Goal: Information Seeking & Learning: Check status

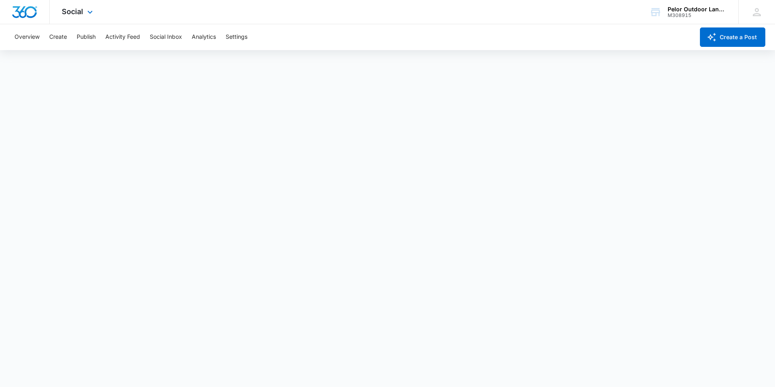
click at [84, 13] on div "Social Apps Reputation Websites Forms CRM Email Social Payments POS Content Ads…" at bounding box center [78, 12] width 57 height 24
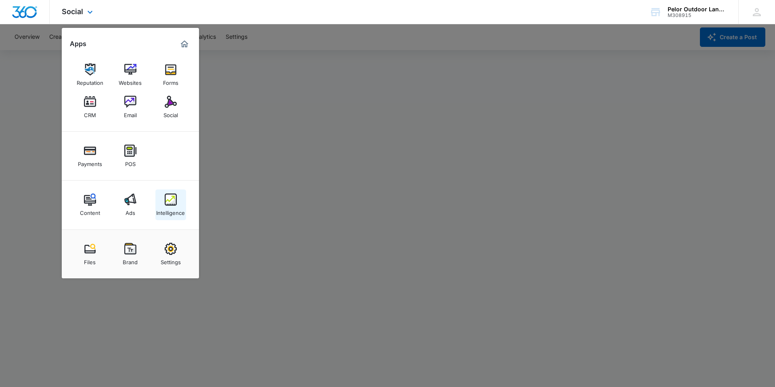
click at [171, 207] on div "Intelligence" at bounding box center [170, 210] width 29 height 10
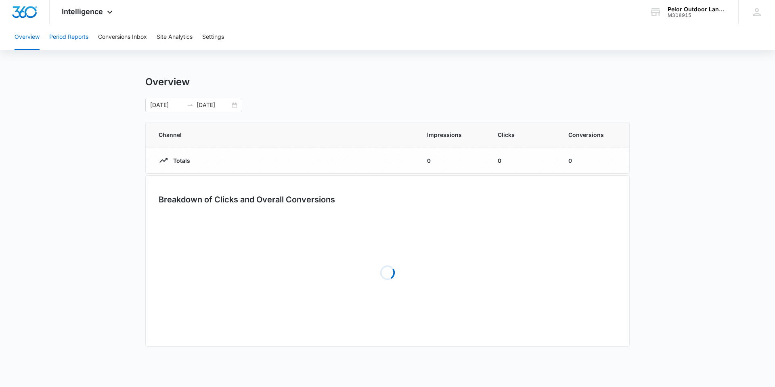
click at [69, 38] on button "Period Reports" at bounding box center [68, 37] width 39 height 26
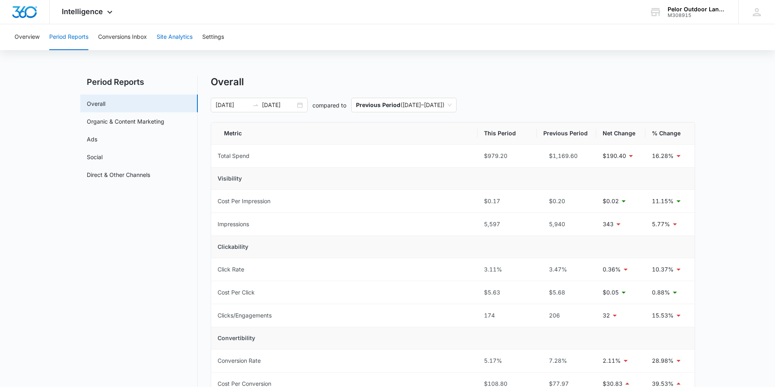
click at [182, 37] on button "Site Analytics" at bounding box center [175, 37] width 36 height 26
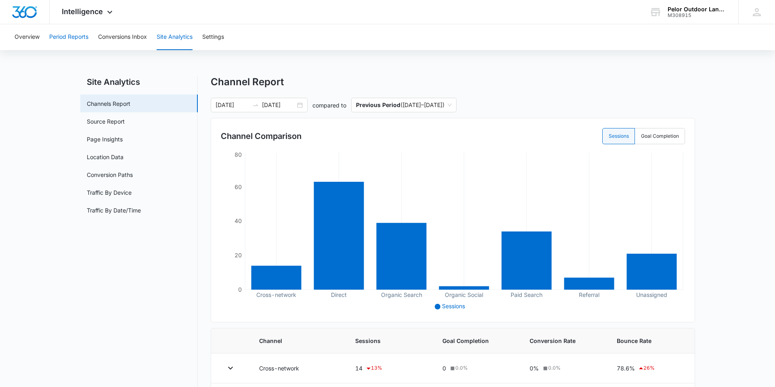
click at [62, 36] on button "Period Reports" at bounding box center [68, 37] width 39 height 26
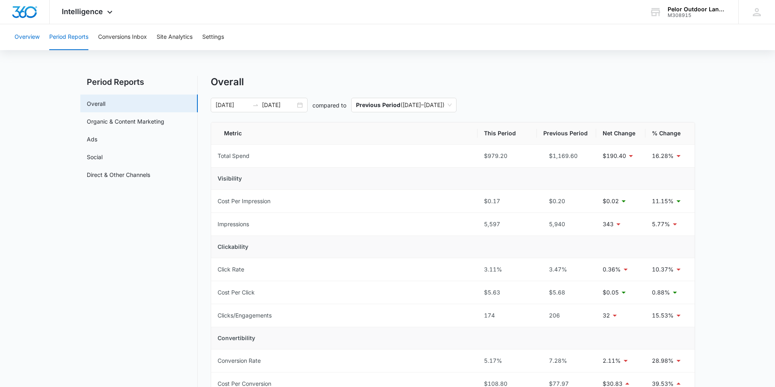
click at [31, 35] on button "Overview" at bounding box center [27, 37] width 25 height 26
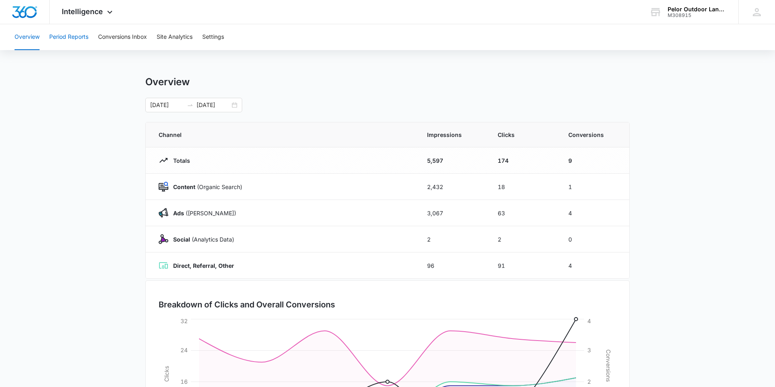
click at [80, 40] on button "Period Reports" at bounding box center [68, 37] width 39 height 26
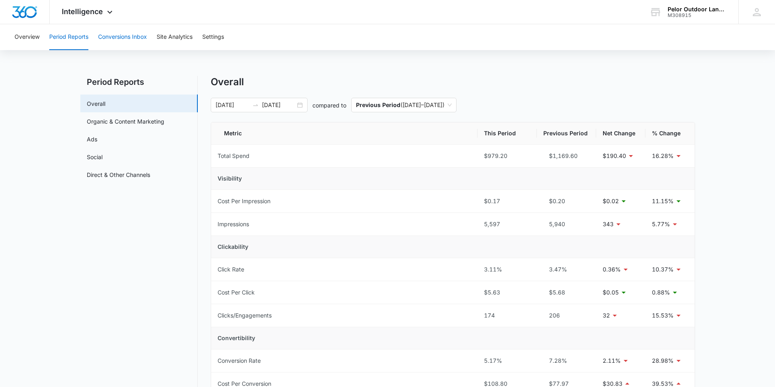
click at [128, 37] on button "Conversions Inbox" at bounding box center [122, 37] width 49 height 26
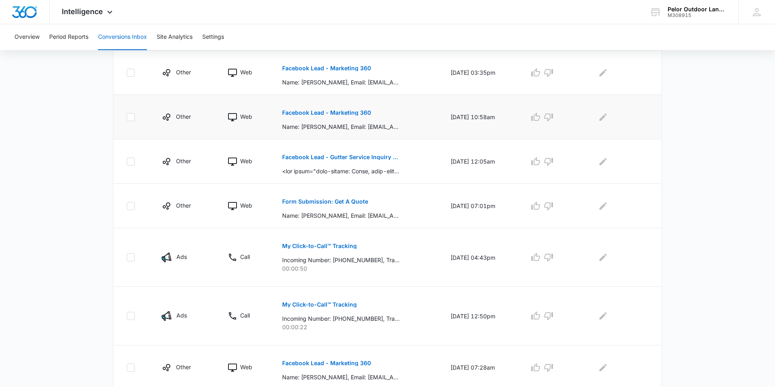
scroll to position [249, 0]
click at [366, 156] on p "Facebook Lead - Gutter Service Inquiry - Pelor Outdoor Landscape Solutions" at bounding box center [340, 156] width 117 height 6
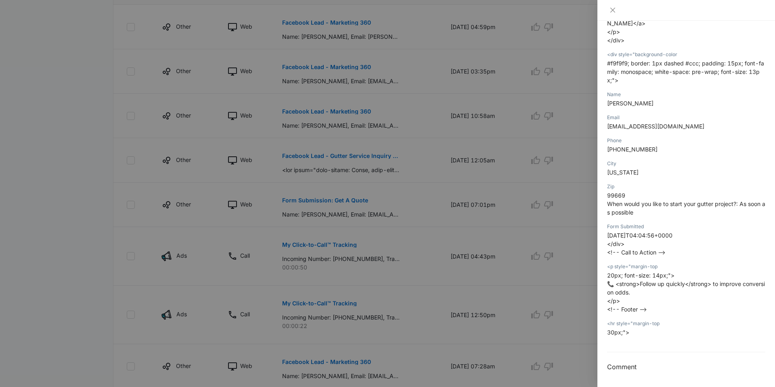
scroll to position [376, 0]
click at [327, 148] on div at bounding box center [387, 193] width 775 height 387
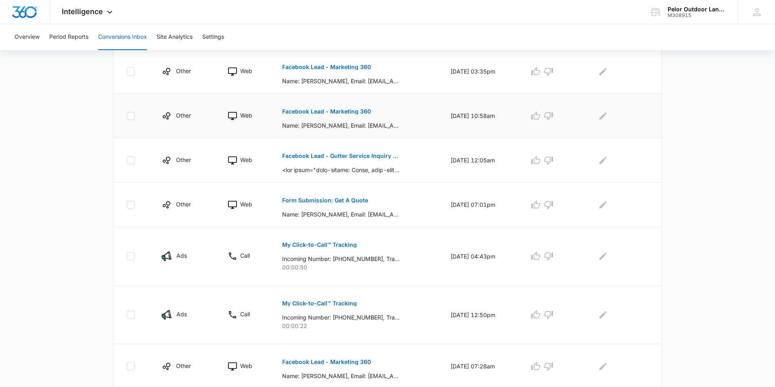
click at [331, 111] on p "Facebook Lead - Marketing 360" at bounding box center [326, 112] width 89 height 6
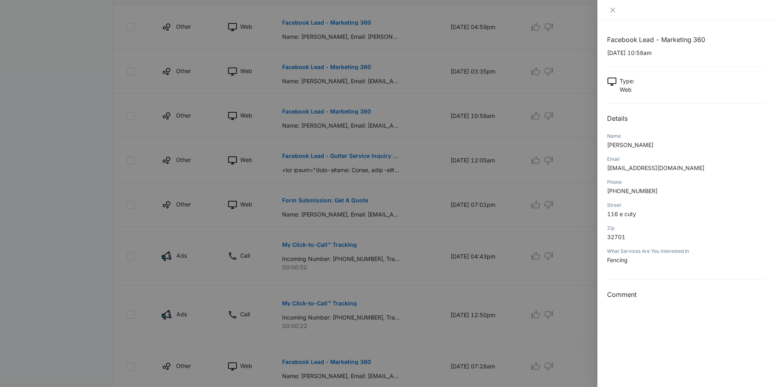
scroll to position [0, 0]
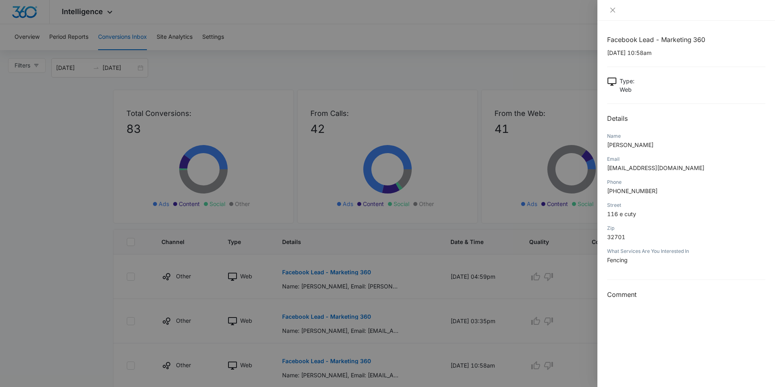
click at [73, 4] on div at bounding box center [387, 193] width 775 height 387
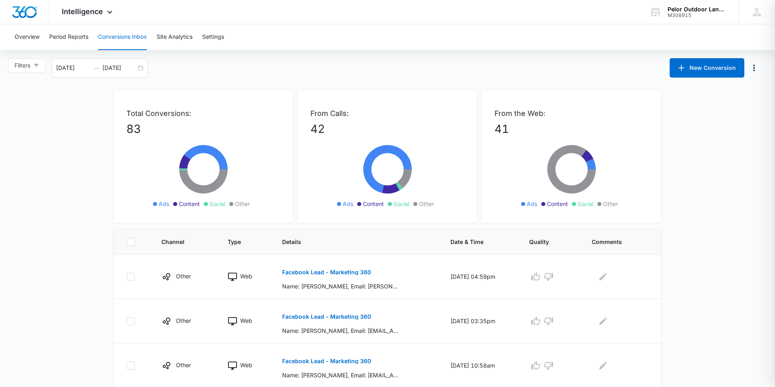
click at [83, 12] on div at bounding box center [387, 193] width 775 height 387
click at [74, 36] on button "Period Reports" at bounding box center [68, 37] width 39 height 26
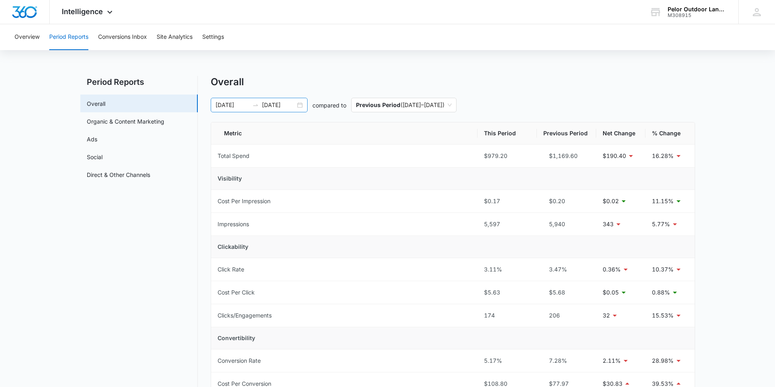
click at [252, 105] on icon "swap-right" at bounding box center [255, 105] width 6 height 6
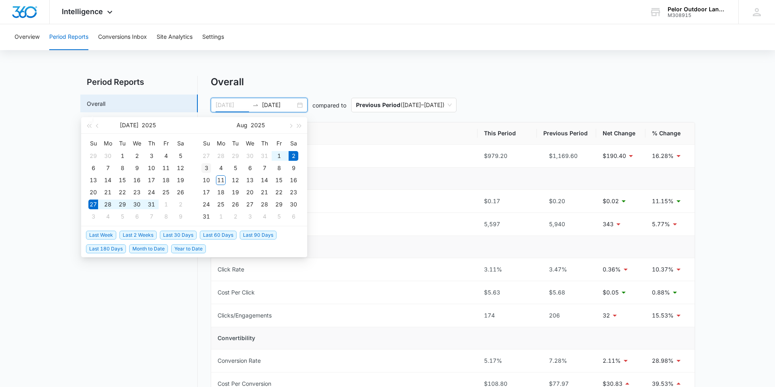
type input "08/03/2025"
click at [206, 168] on div "3" at bounding box center [206, 168] width 10 height 10
type input "08/09/2025"
click at [292, 168] on div "9" at bounding box center [294, 168] width 10 height 10
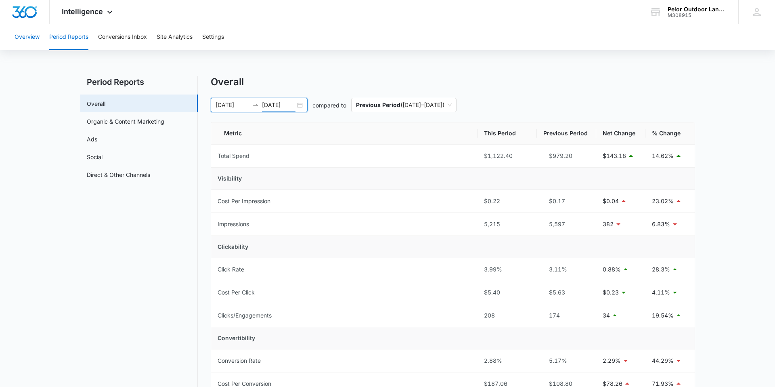
click at [31, 39] on button "Overview" at bounding box center [27, 37] width 25 height 26
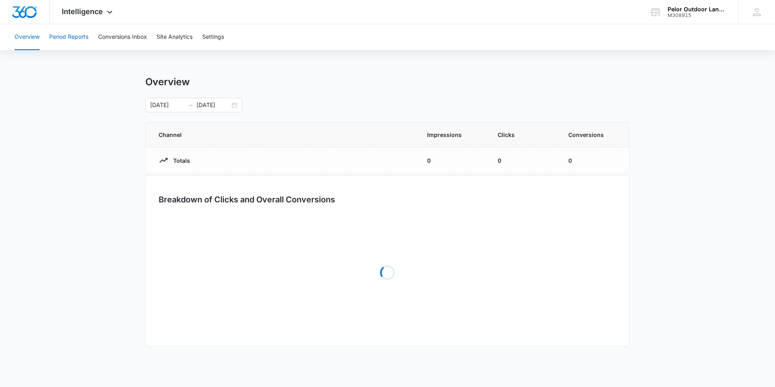
click at [70, 36] on button "Period Reports" at bounding box center [68, 37] width 39 height 26
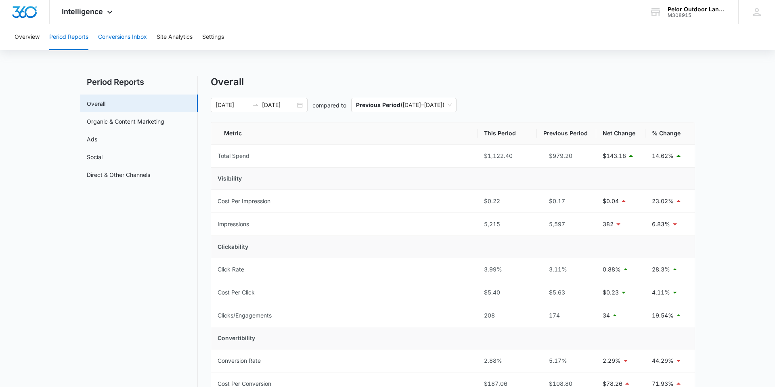
click at [125, 40] on button "Conversions Inbox" at bounding box center [122, 37] width 49 height 26
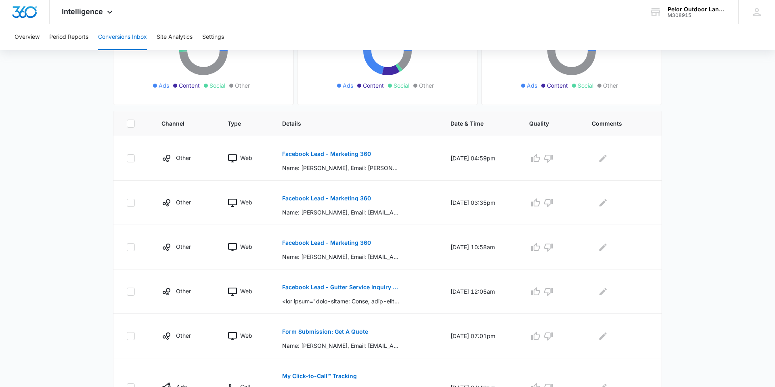
scroll to position [120, 0]
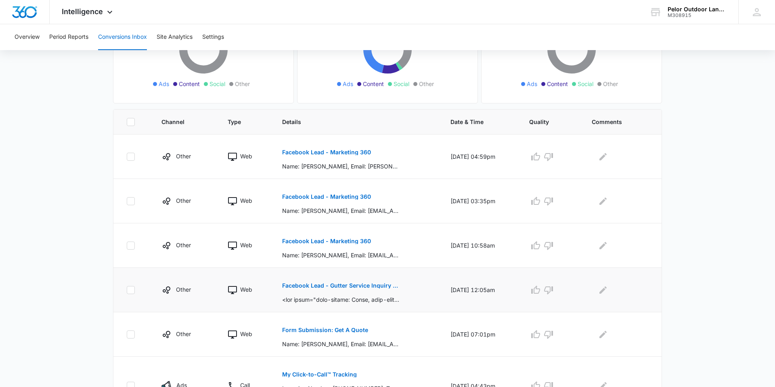
click at [351, 286] on p "Facebook Lead - Gutter Service Inquiry - Pelor Outdoor Landscape Solutions" at bounding box center [340, 286] width 117 height 6
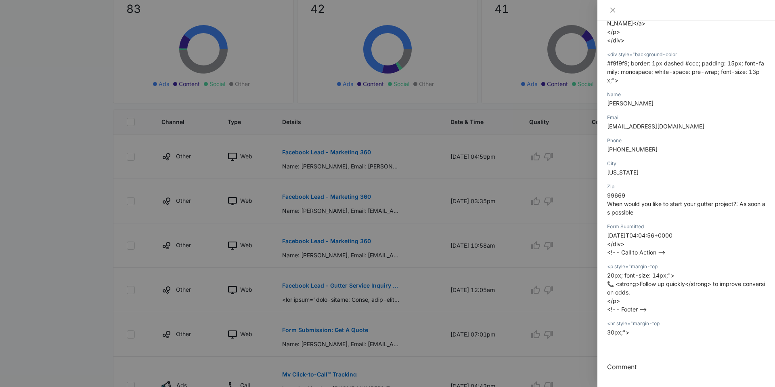
scroll to position [376, 0]
click at [613, 8] on icon "close" at bounding box center [612, 10] width 6 height 6
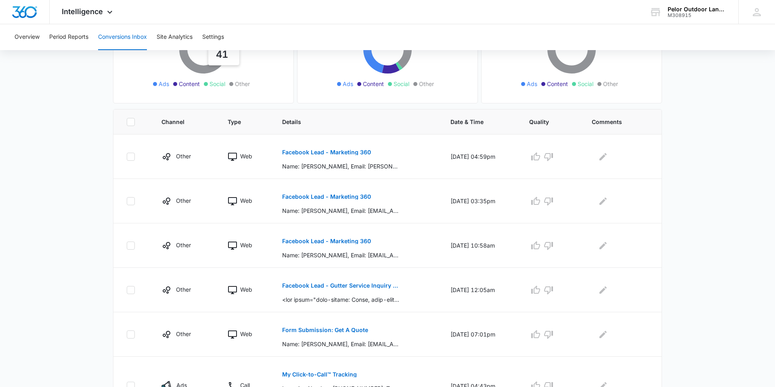
scroll to position [0, 0]
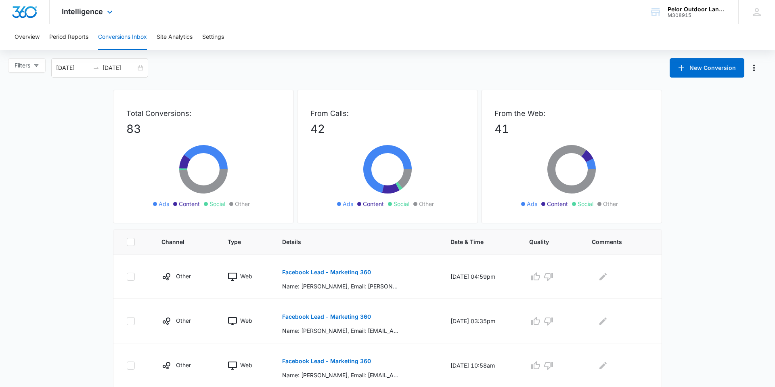
click at [77, 16] on div "Intelligence Apps Reputation Websites Forms CRM Email Social Payments POS Conte…" at bounding box center [88, 12] width 77 height 24
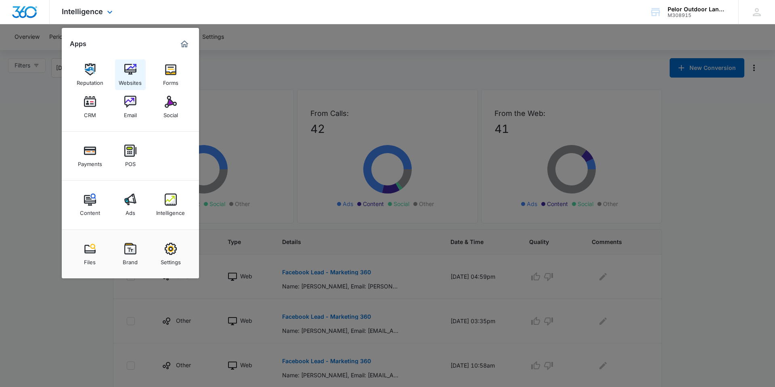
click at [120, 69] on link "Websites" at bounding box center [130, 74] width 31 height 31
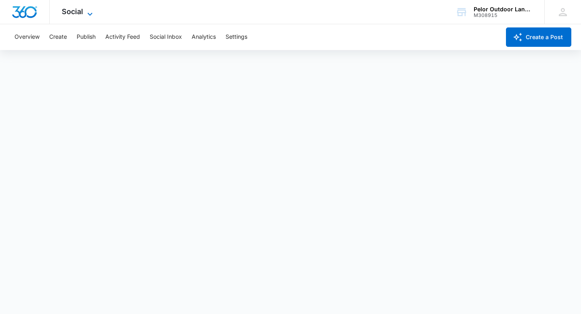
click at [87, 10] on icon at bounding box center [90, 14] width 10 height 10
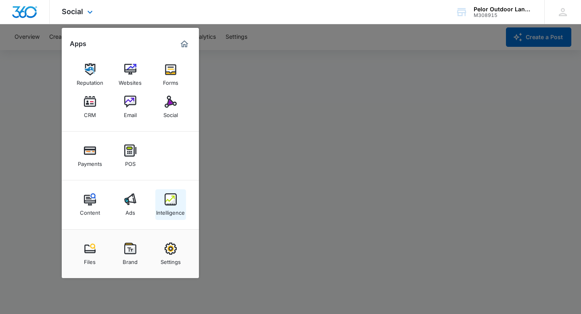
click at [168, 203] on img at bounding box center [171, 199] width 12 height 12
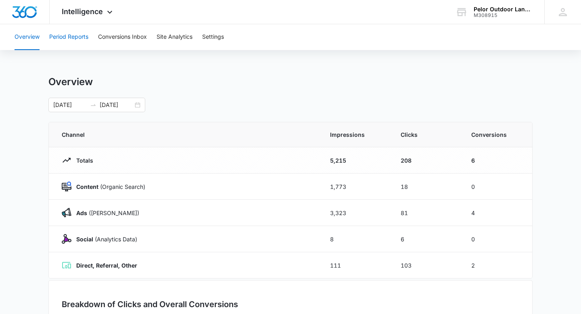
click at [61, 38] on button "Period Reports" at bounding box center [68, 37] width 39 height 26
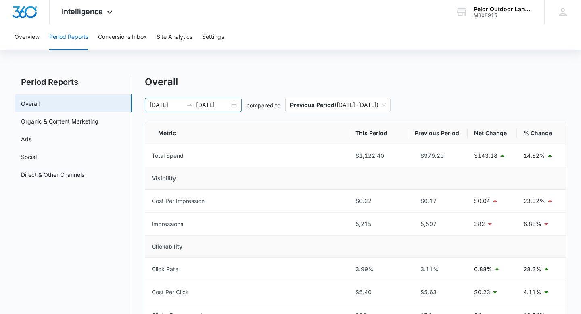
click at [163, 105] on input "08/03/2025" at bounding box center [167, 105] width 34 height 9
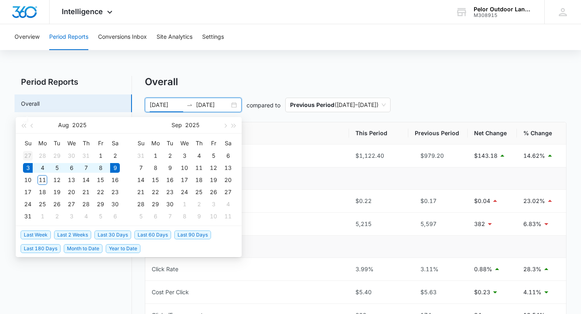
type input "[DATE]"
click at [27, 153] on div "27" at bounding box center [28, 156] width 10 height 10
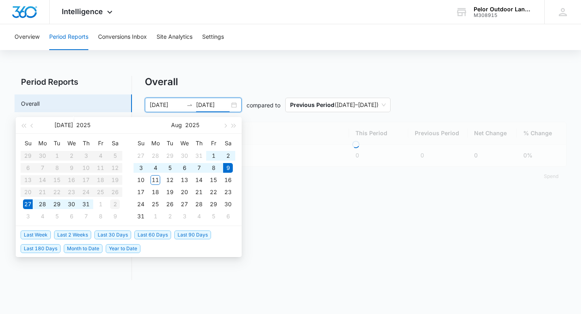
type input "[DATE]"
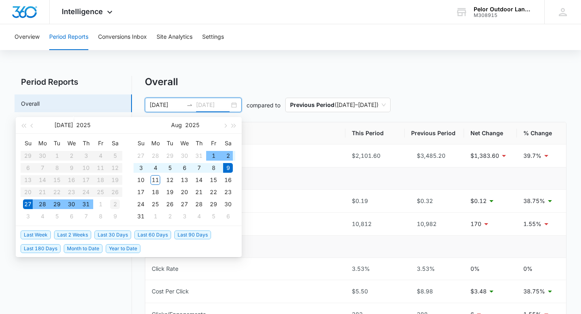
click at [118, 207] on div "2" at bounding box center [115, 204] width 10 height 10
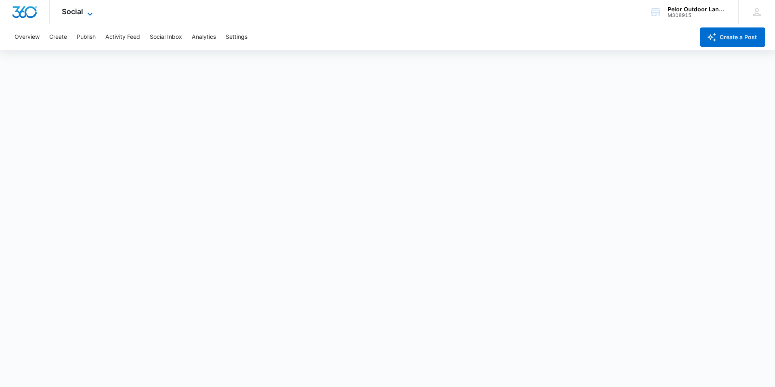
click at [74, 10] on span "Social" at bounding box center [72, 11] width 21 height 8
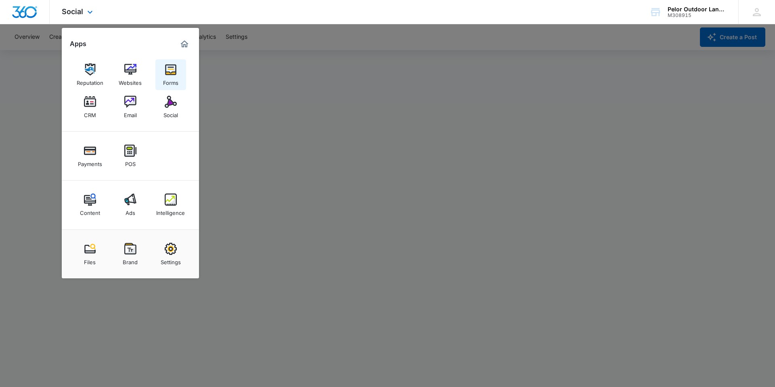
click at [176, 77] on div "Forms" at bounding box center [170, 80] width 15 height 10
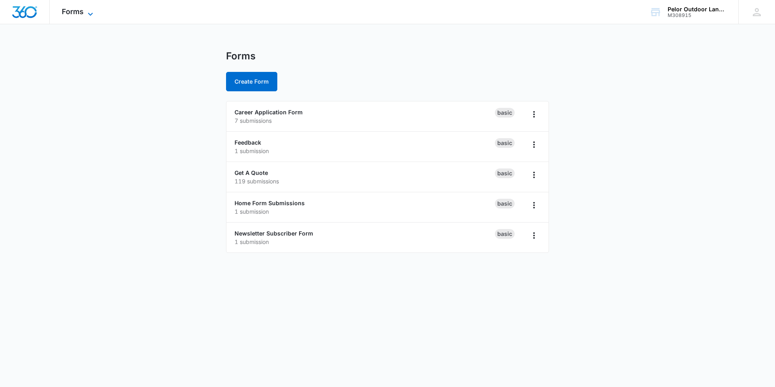
click at [73, 16] on div "Forms Apps Reputation Websites Forms CRM Email Social Payments POS Content Ads …" at bounding box center [79, 12] width 58 height 24
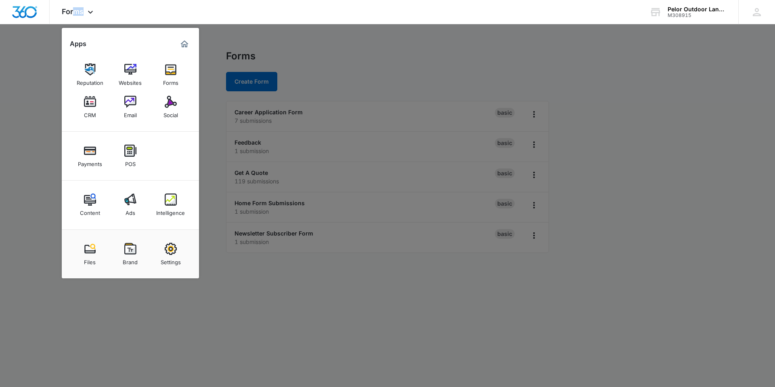
click at [167, 202] on img at bounding box center [171, 199] width 12 height 12
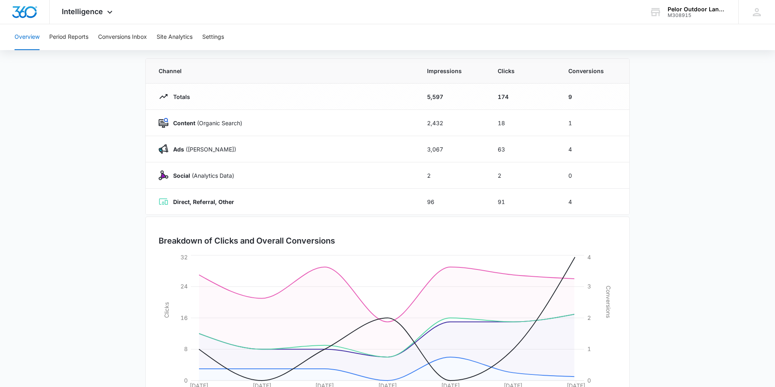
scroll to position [44, 0]
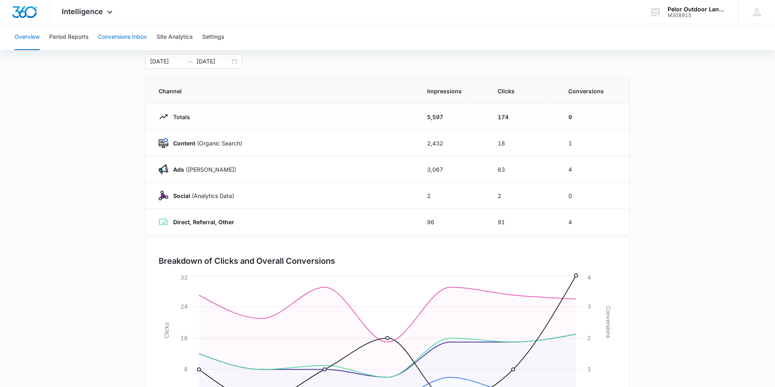
click at [111, 34] on button "Conversions Inbox" at bounding box center [122, 37] width 49 height 26
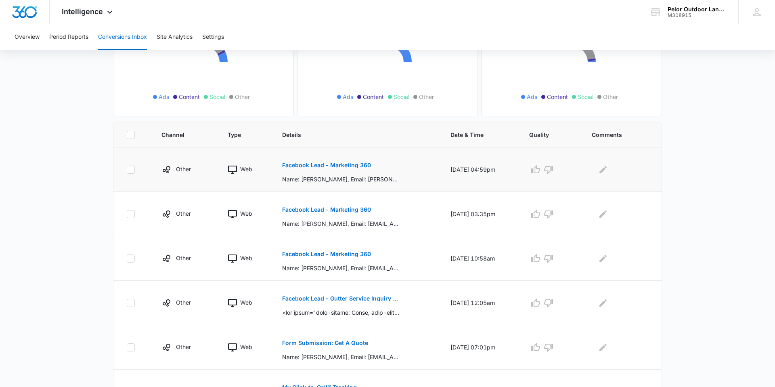
scroll to position [158, 0]
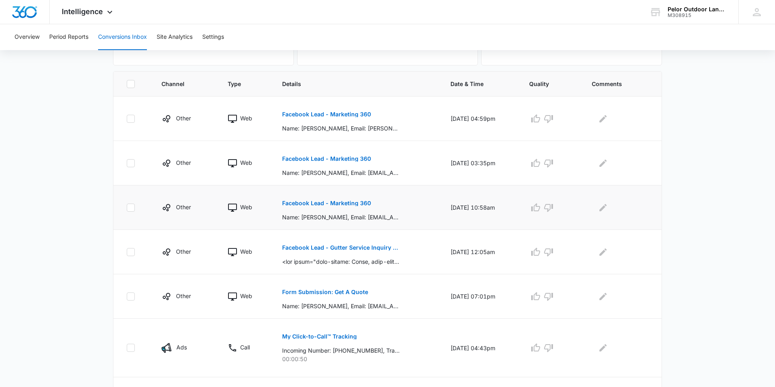
click at [293, 203] on p "Facebook Lead - Marketing 360" at bounding box center [326, 203] width 89 height 6
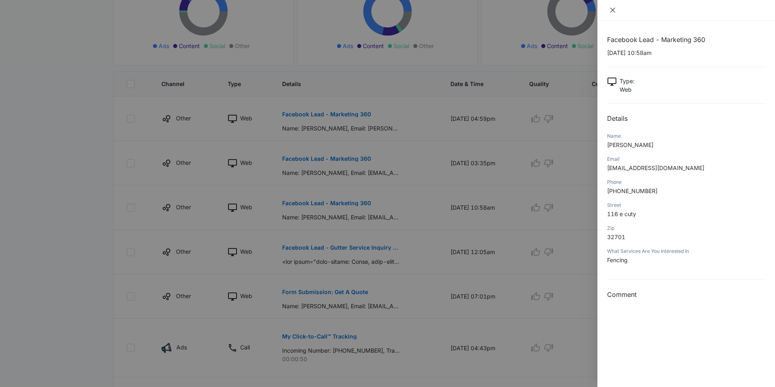
click at [461, 10] on icon "close" at bounding box center [612, 10] width 6 height 6
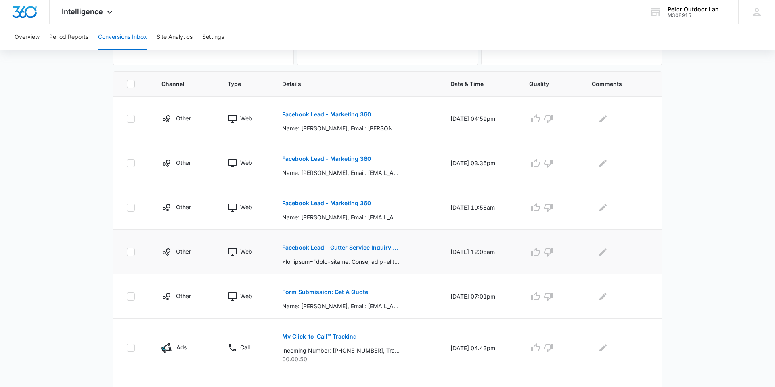
click at [366, 250] on p "Facebook Lead - Gutter Service Inquiry - Pelor Outdoor Landscape Solutions" at bounding box center [340, 248] width 117 height 6
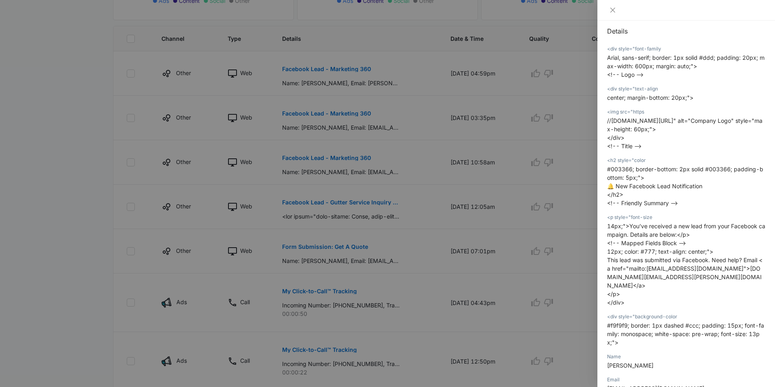
scroll to position [95, 0]
click at [461, 13] on button "Close" at bounding box center [612, 9] width 11 height 7
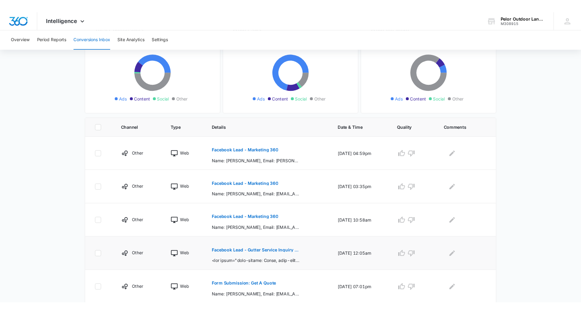
scroll to position [83, 0]
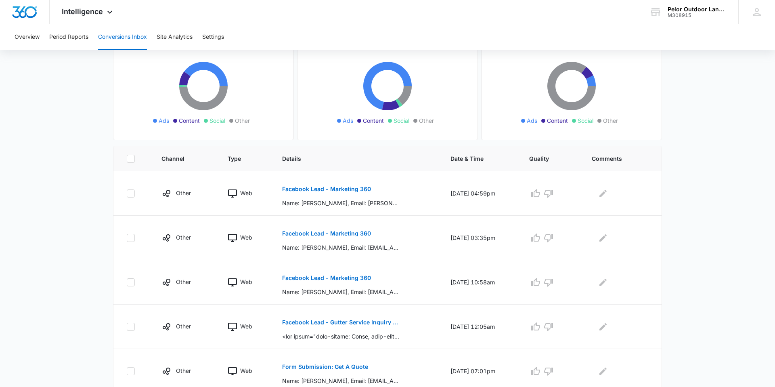
click at [70, 258] on main "Filters [DATE] [DATE] New Conversion Total Conversions: 83 Ads Content Social O…" at bounding box center [387, 329] width 775 height 708
